Goal: Task Accomplishment & Management: Manage account settings

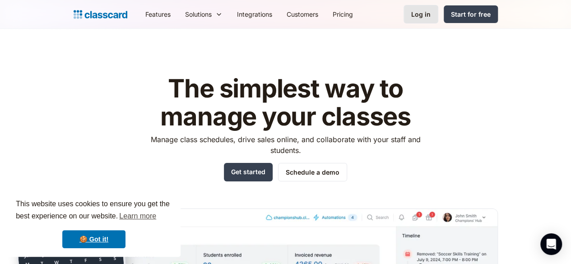
click at [431, 14] on div "Log in" at bounding box center [420, 13] width 19 height 9
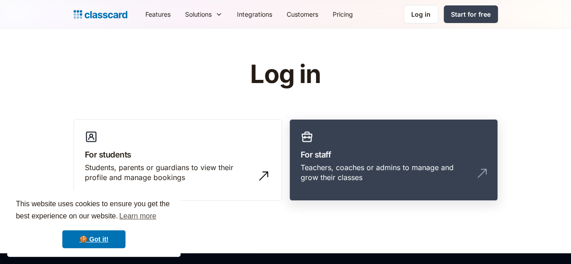
click at [357, 153] on h3 "For staff" at bounding box center [394, 155] width 186 height 12
